Goal: Find specific page/section: Find specific page/section

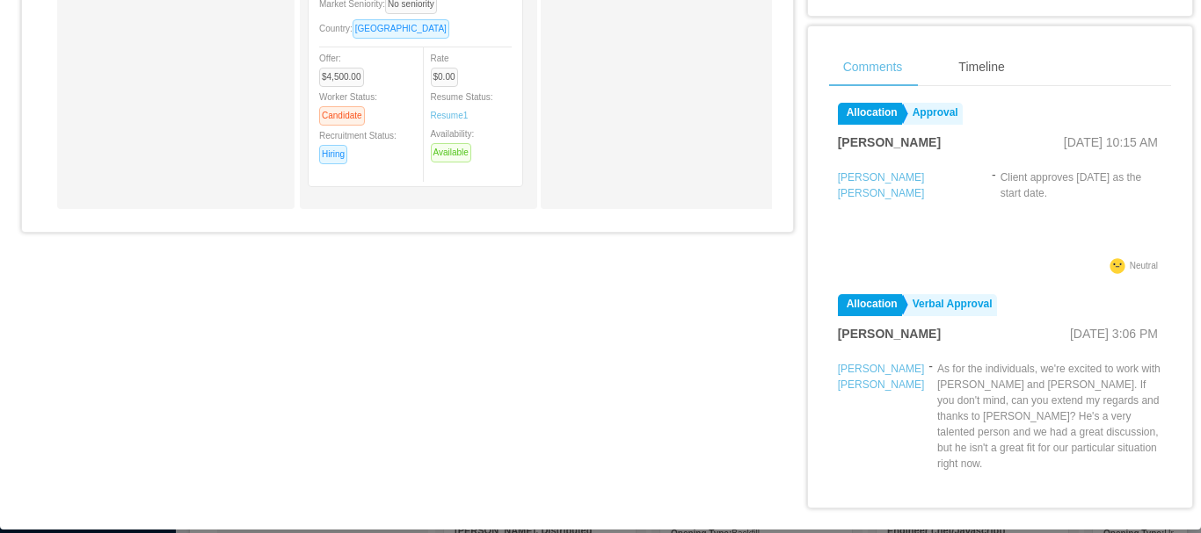
scroll to position [280, 0]
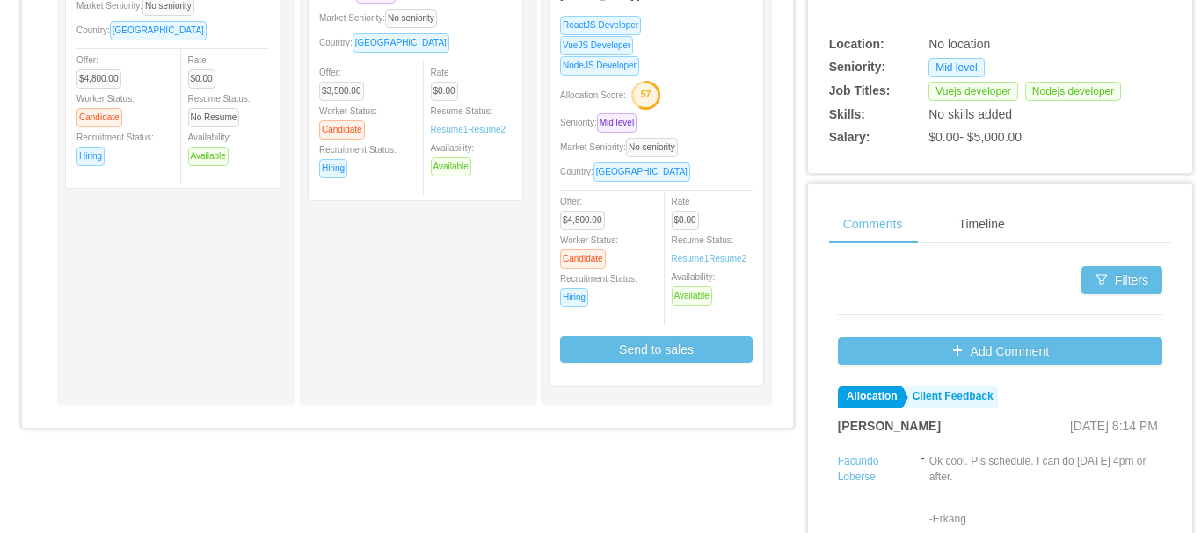
scroll to position [519, 0]
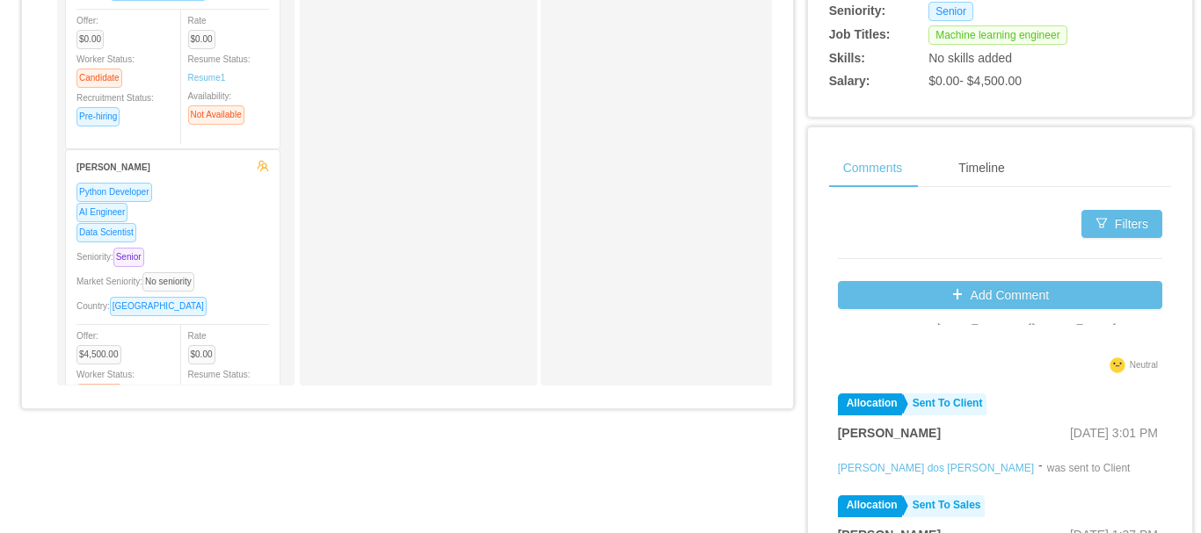
scroll to position [448, 0]
